Goal: Task Accomplishment & Management: Manage account settings

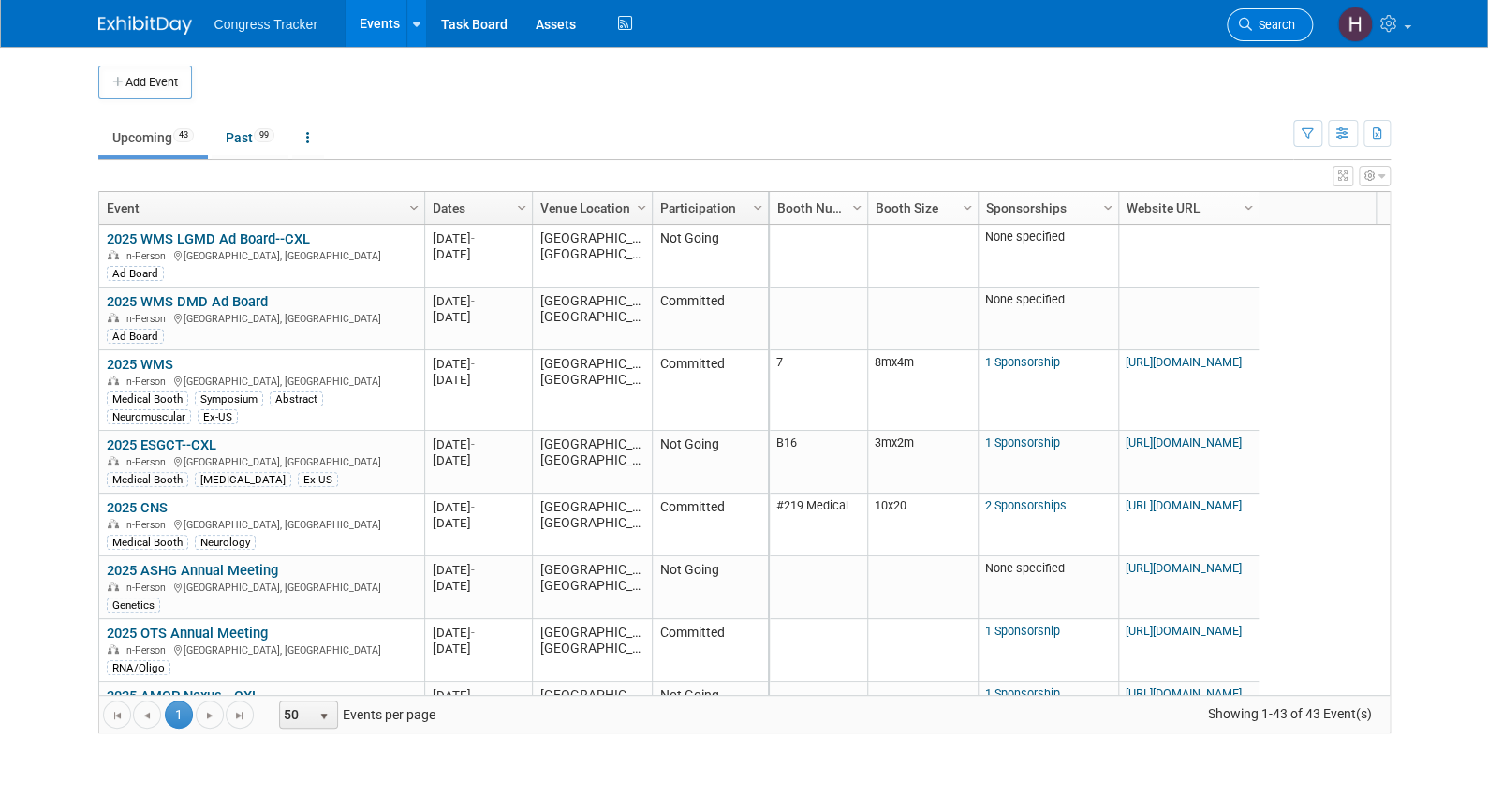
click at [1279, 26] on span "Search" at bounding box center [1273, 25] width 43 height 14
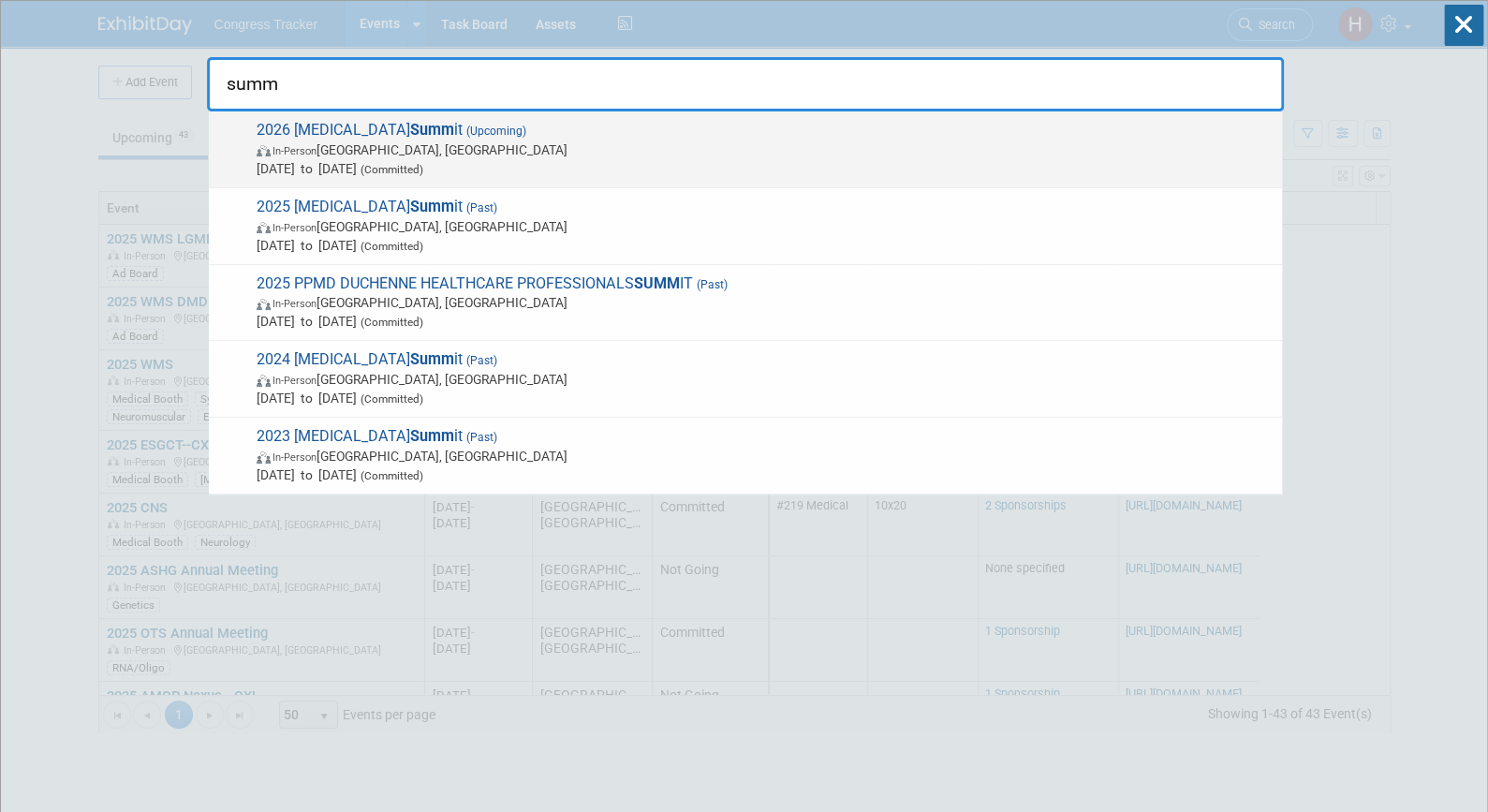
type input "summ"
click at [549, 150] on span "In-Person [GEOGRAPHIC_DATA], [GEOGRAPHIC_DATA]" at bounding box center [764, 149] width 1015 height 19
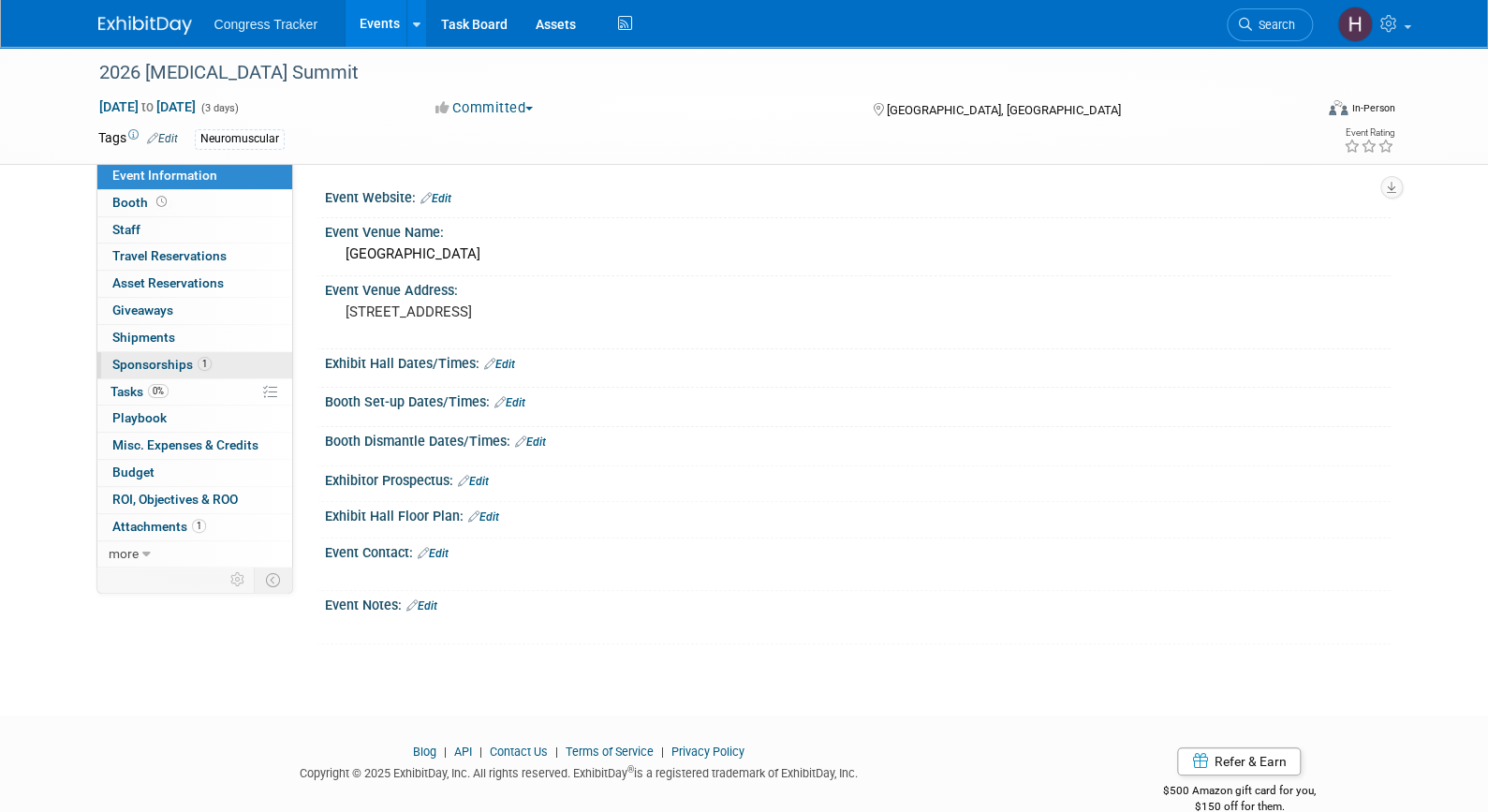
click at [184, 361] on span "Sponsorships 1" at bounding box center [162, 363] width 100 height 15
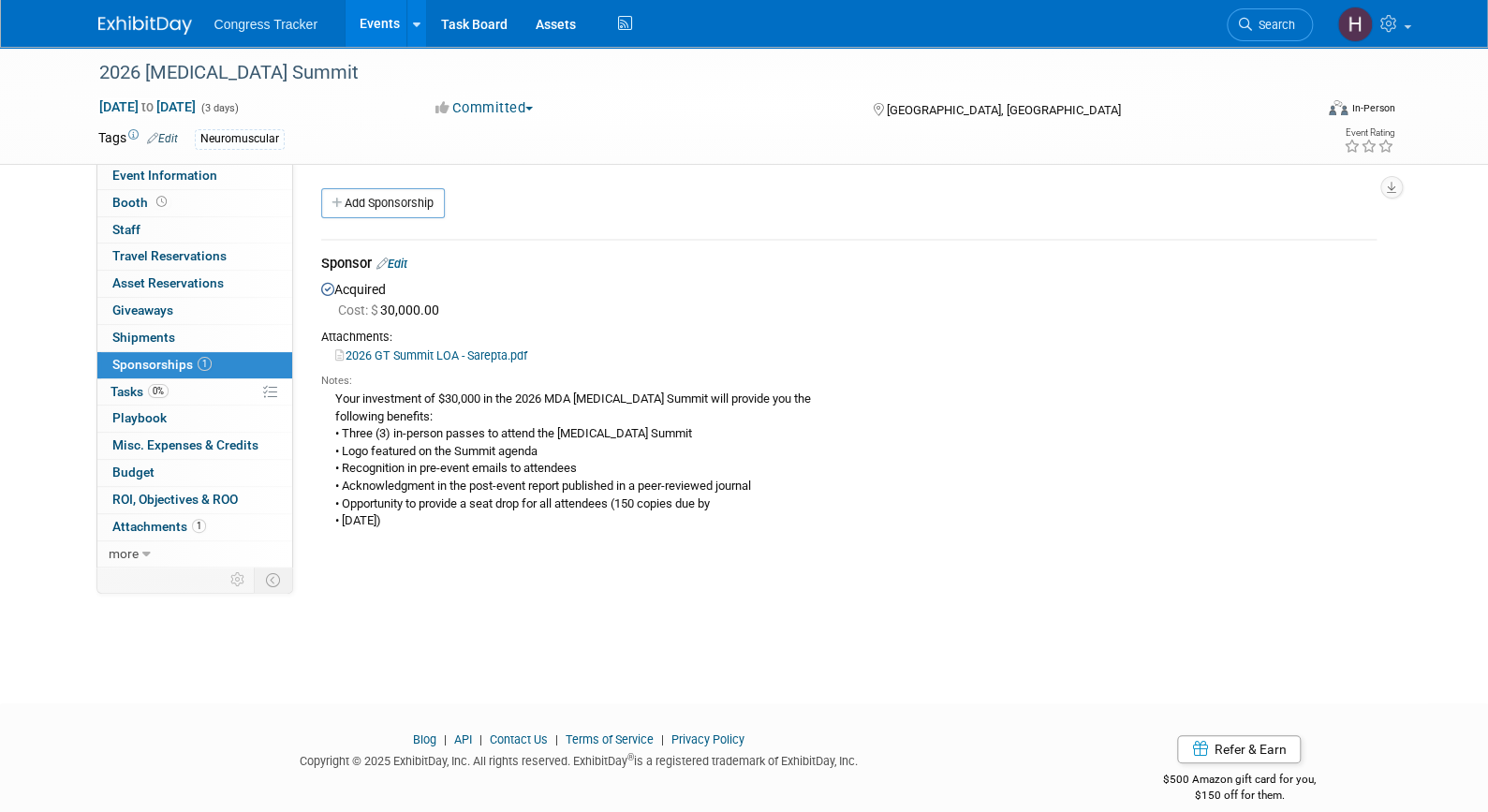
click at [406, 263] on link "Edit" at bounding box center [391, 263] width 31 height 14
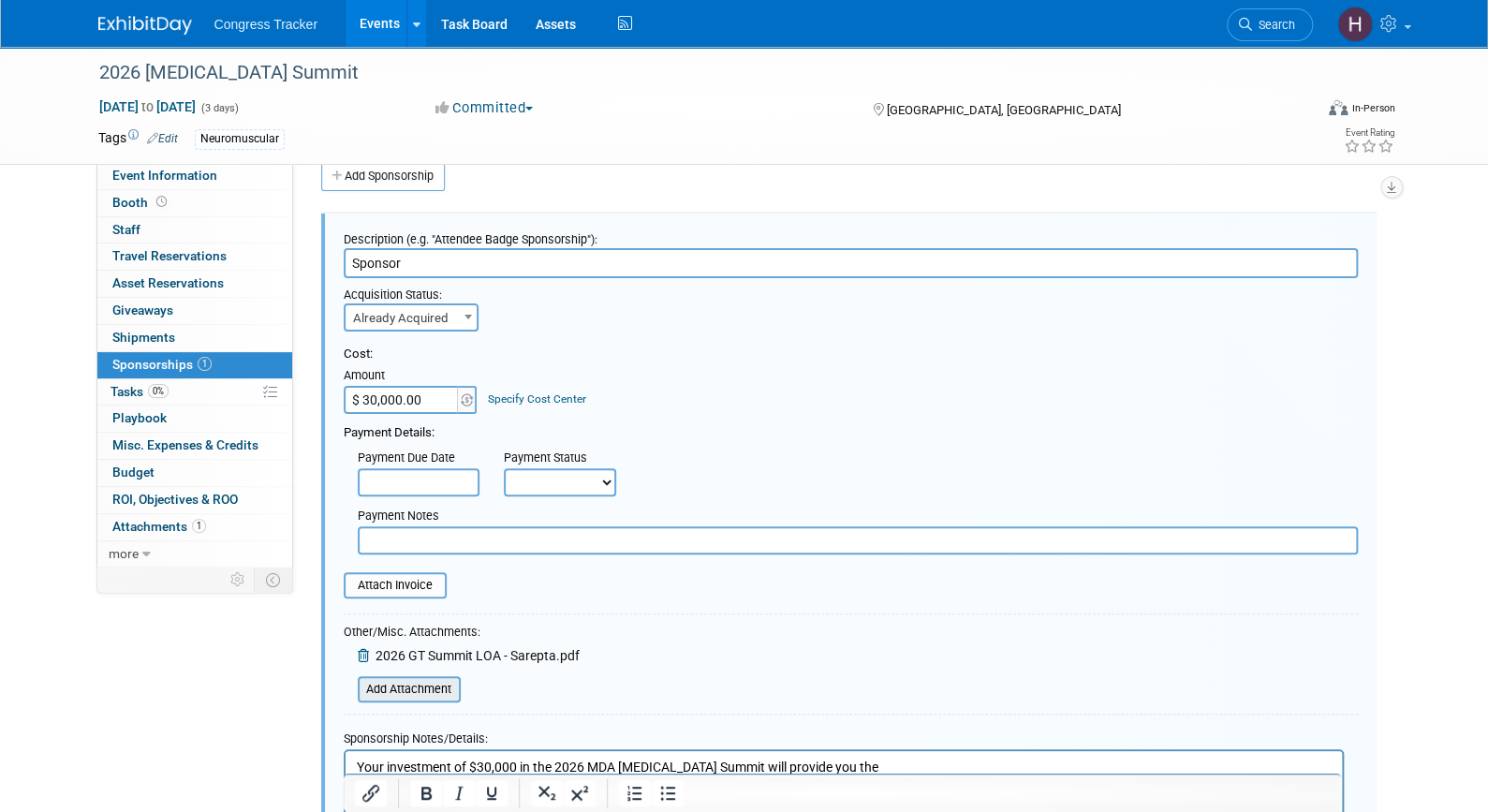
click at [397, 682] on input "file" at bounding box center [347, 689] width 223 height 23
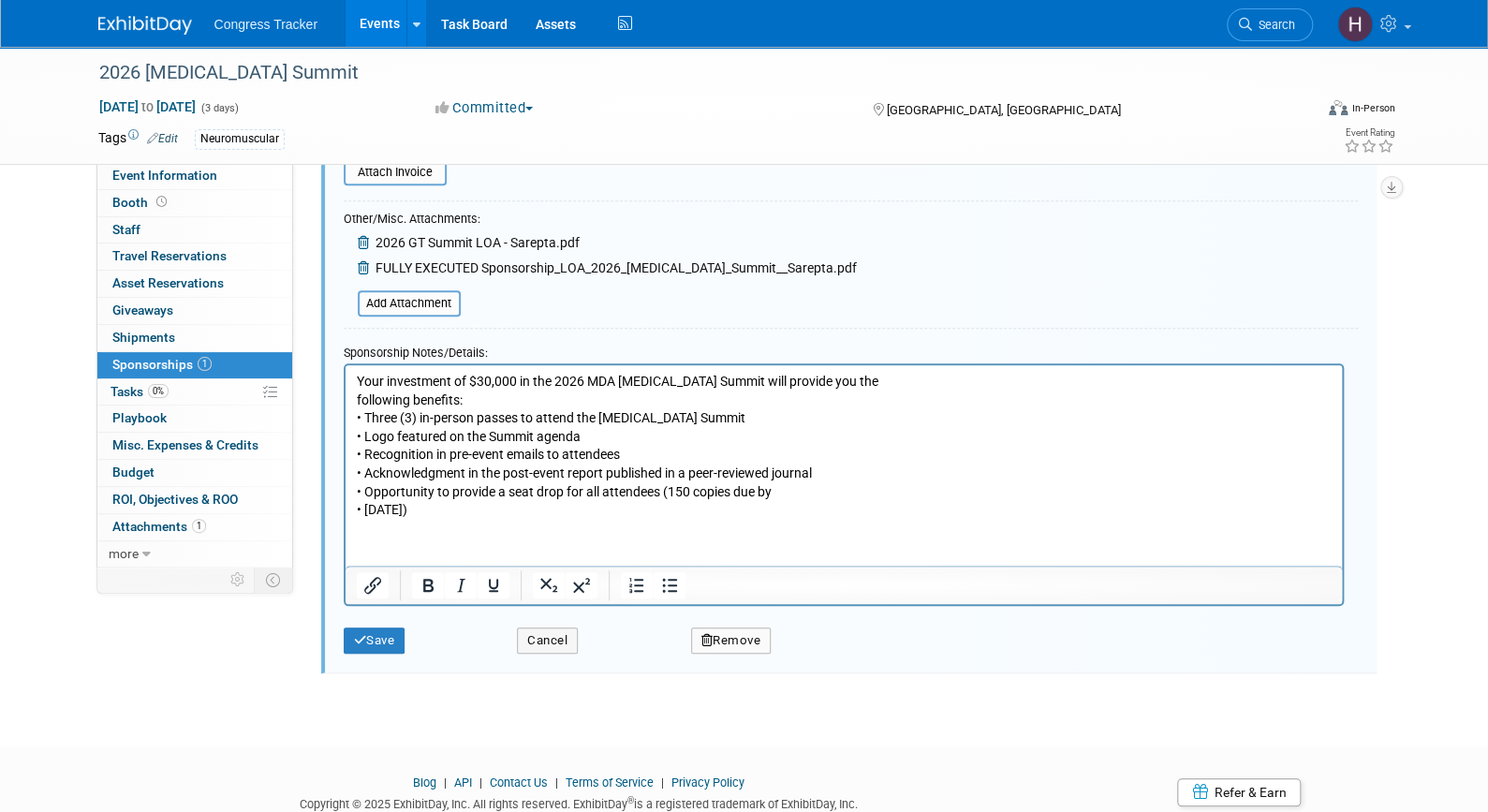
scroll to position [442, 0]
click at [370, 635] on button "Save" at bounding box center [374, 638] width 62 height 27
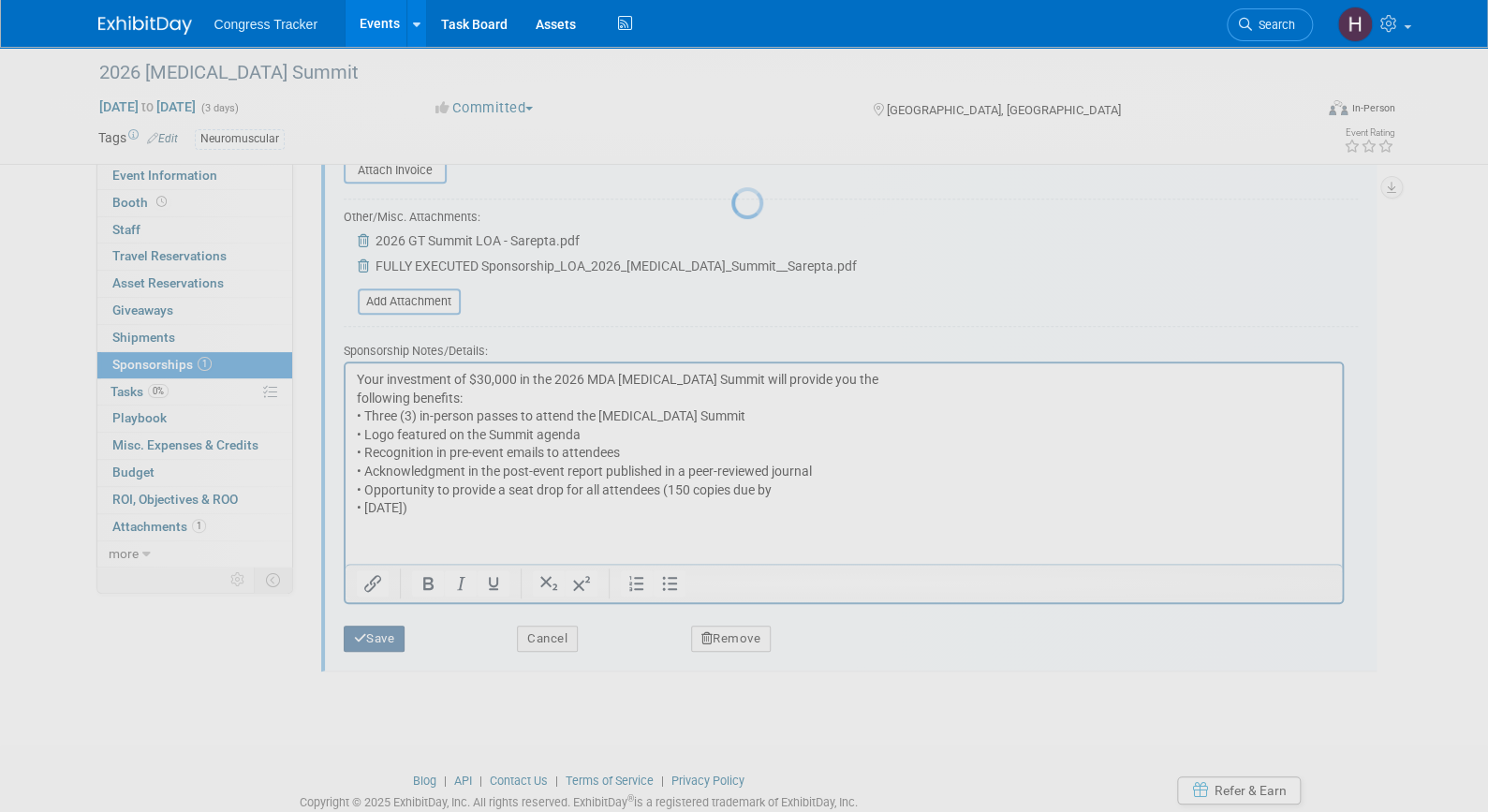
scroll to position [23, 0]
